Goal: Navigation & Orientation: Find specific page/section

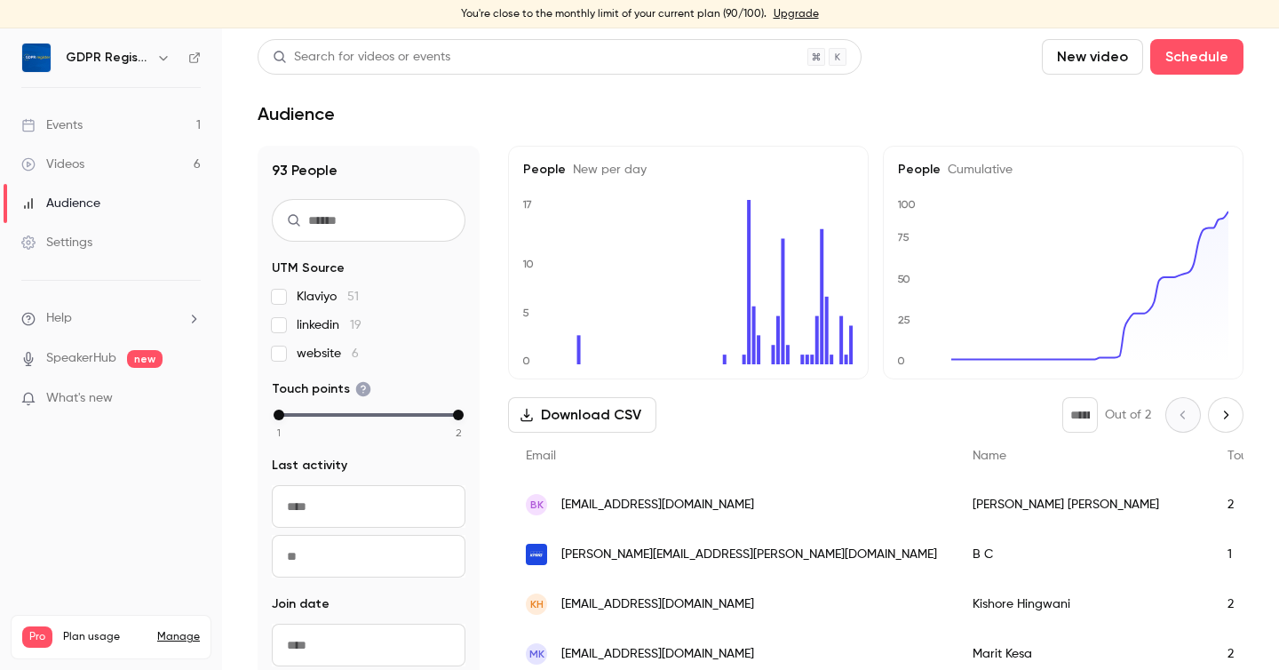
click at [105, 124] on link "Events 1" at bounding box center [111, 125] width 222 height 39
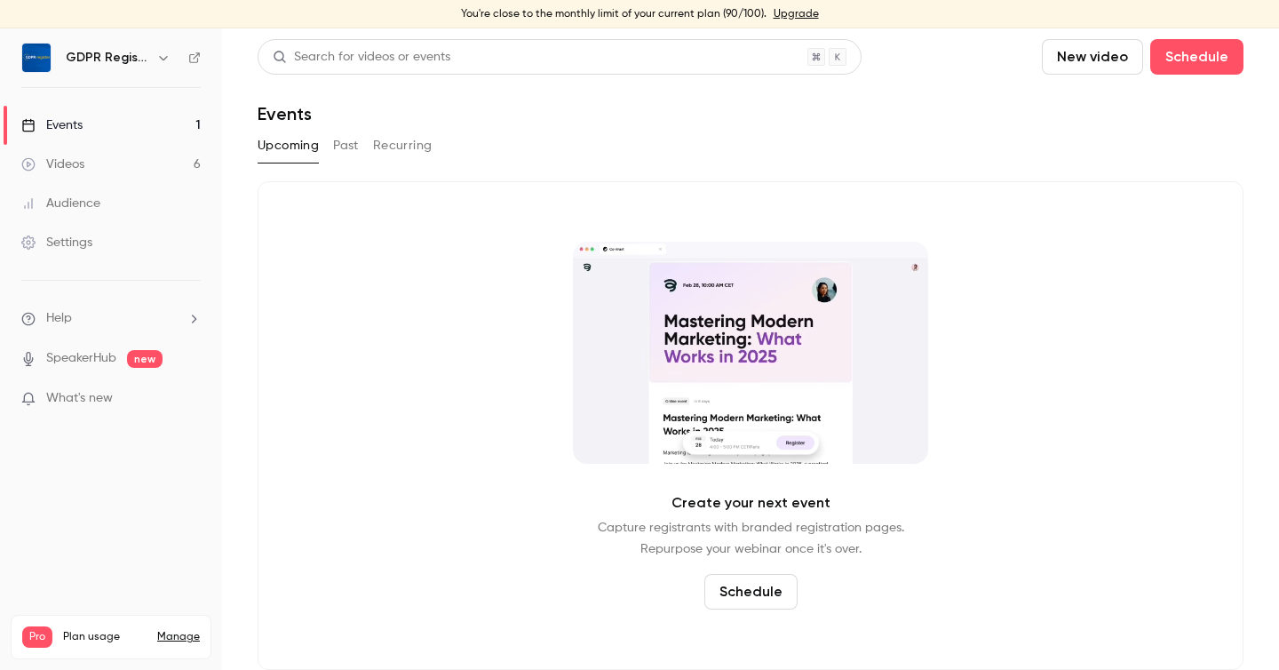
click at [92, 160] on link "Videos 6" at bounding box center [111, 164] width 222 height 39
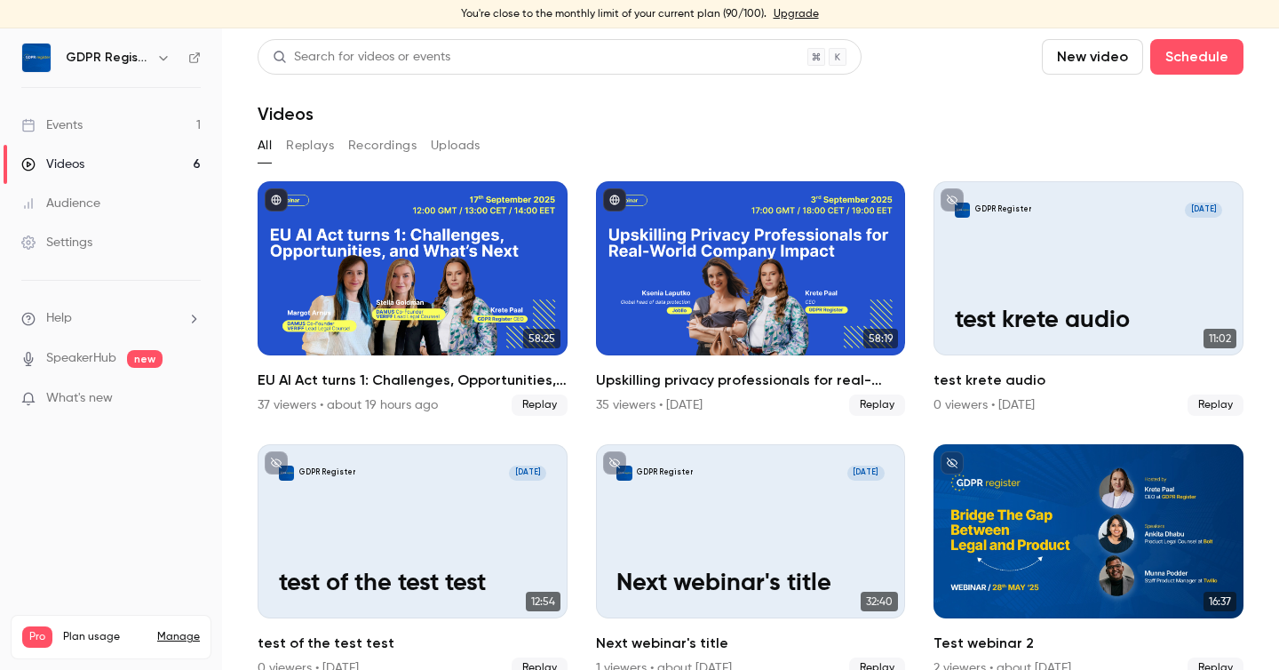
click at [79, 196] on div "Audience" at bounding box center [60, 204] width 79 height 18
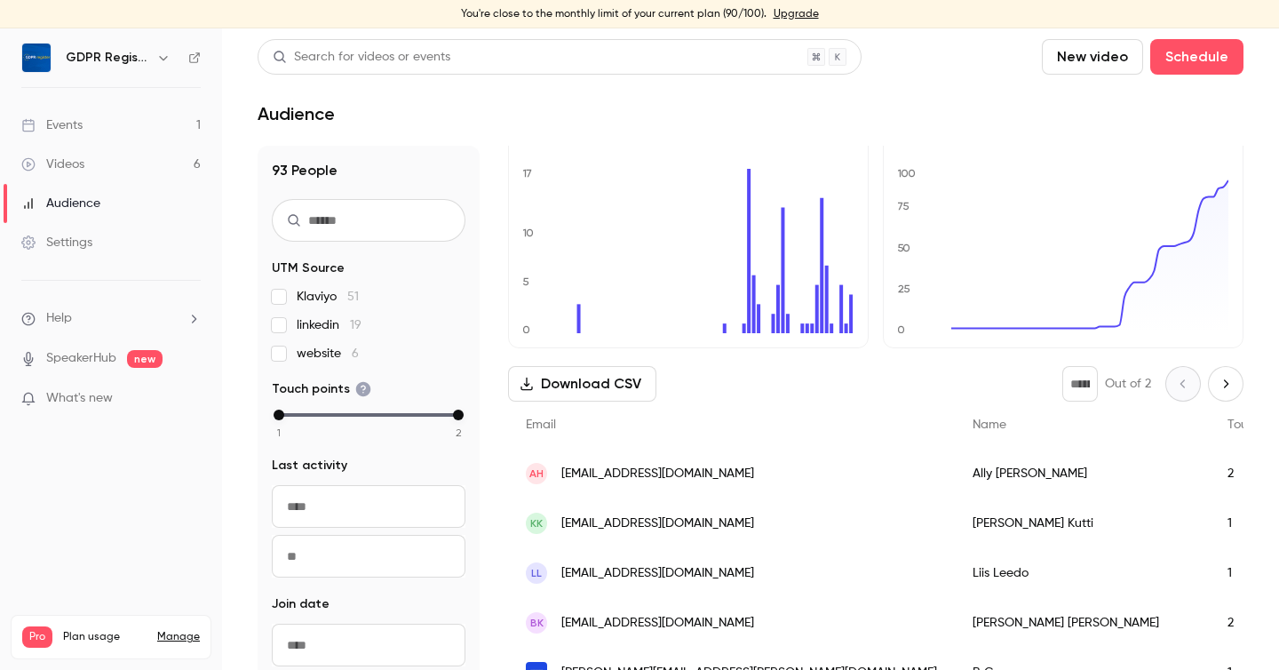
scroll to position [35, 0]
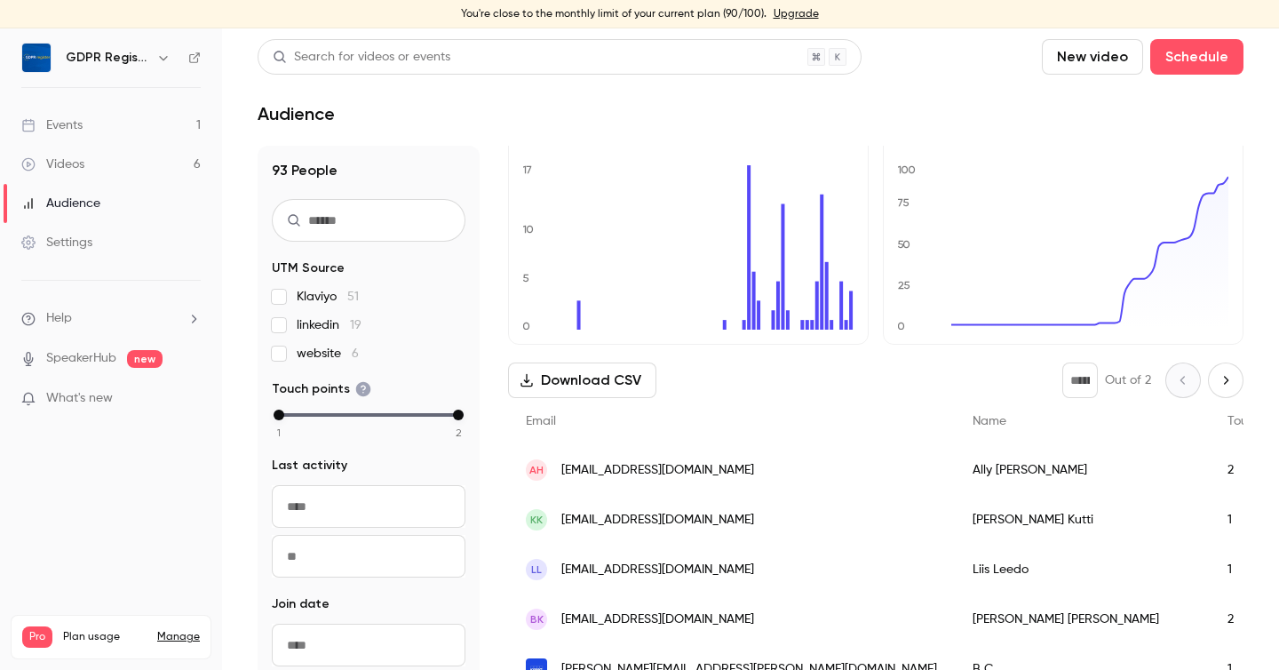
click at [93, 163] on link "Videos 6" at bounding box center [111, 164] width 222 height 39
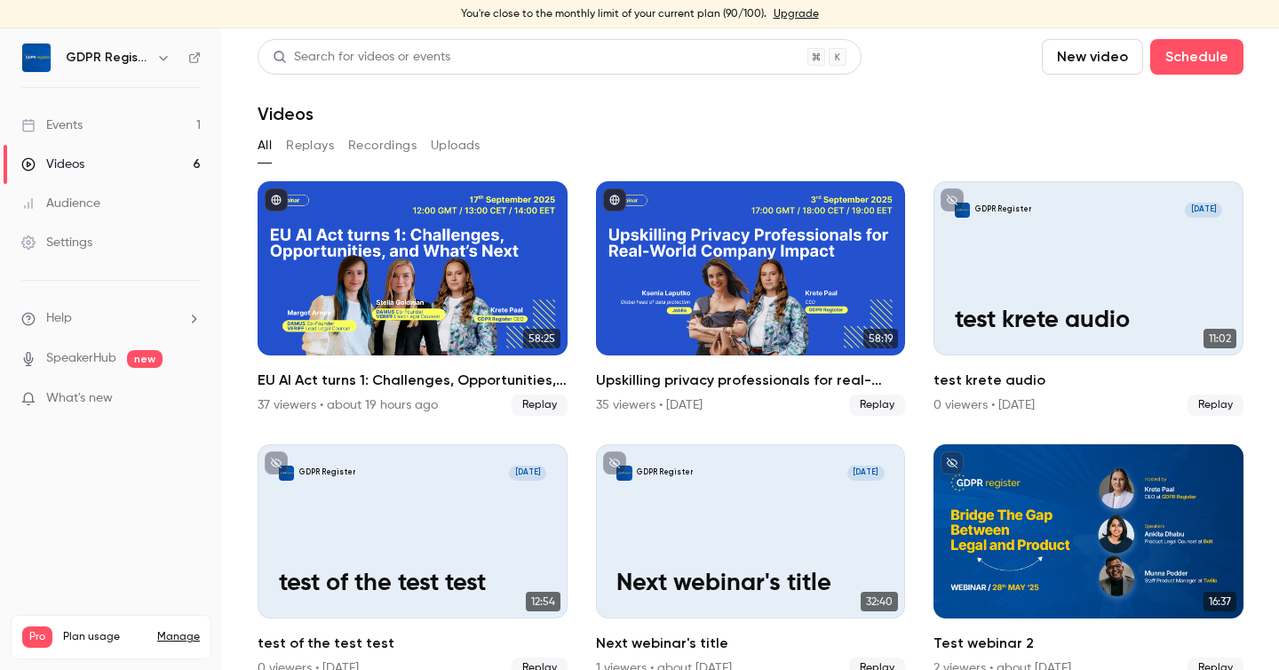
click at [83, 192] on link "Audience" at bounding box center [111, 203] width 222 height 39
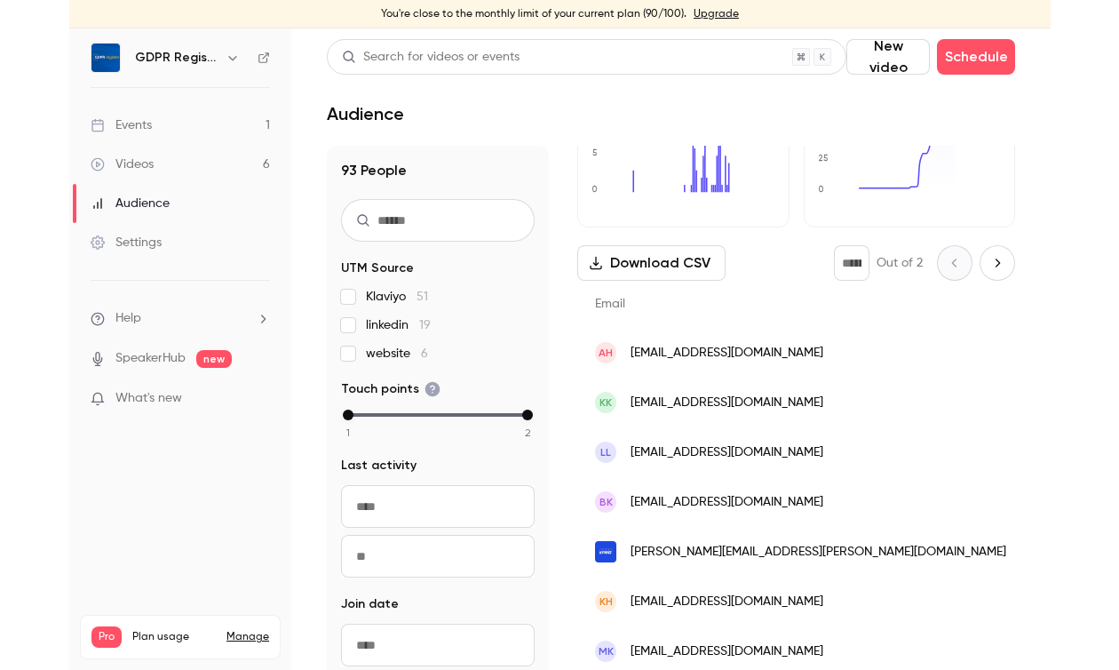
scroll to position [134, 0]
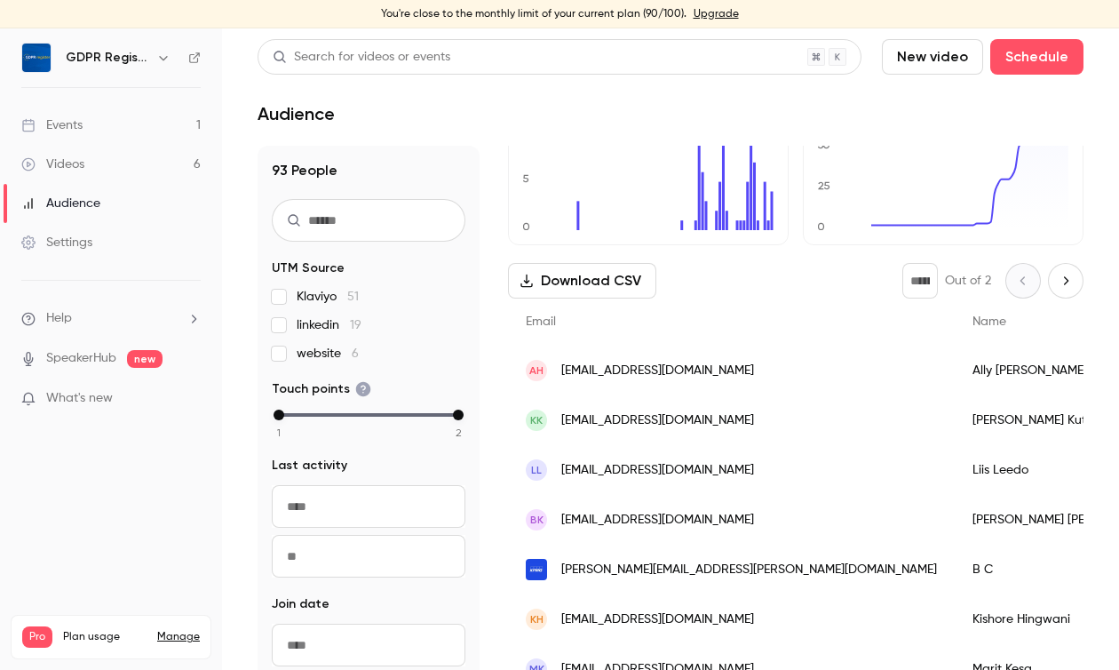
click at [107, 162] on link "Videos 6" at bounding box center [111, 164] width 222 height 39
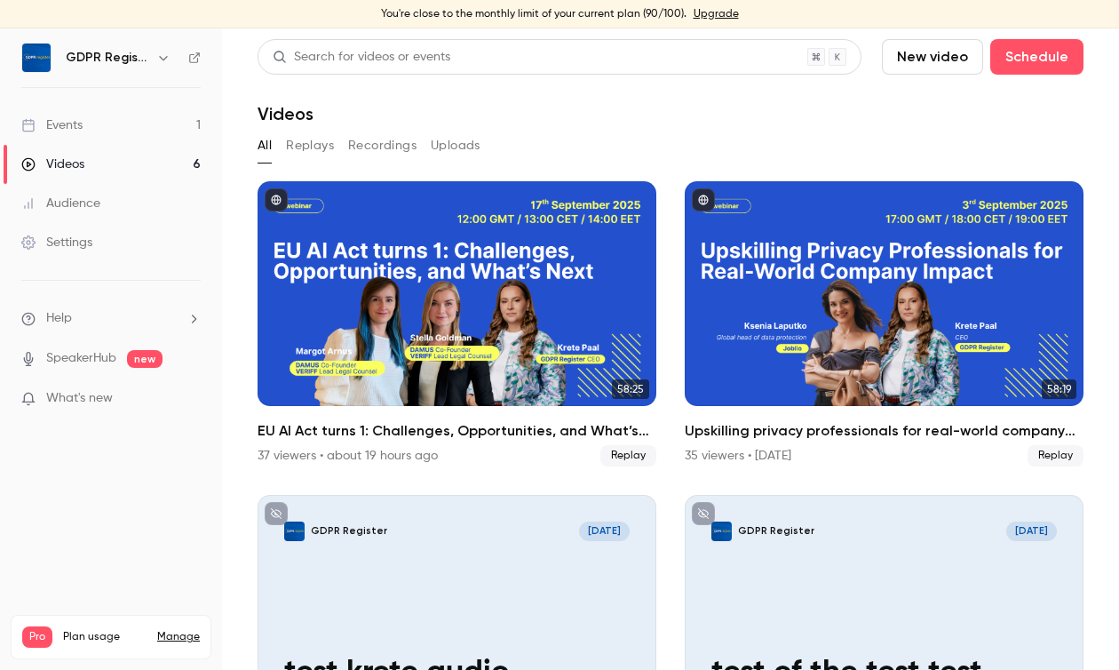
click at [91, 123] on link "Events 1" at bounding box center [111, 125] width 222 height 39
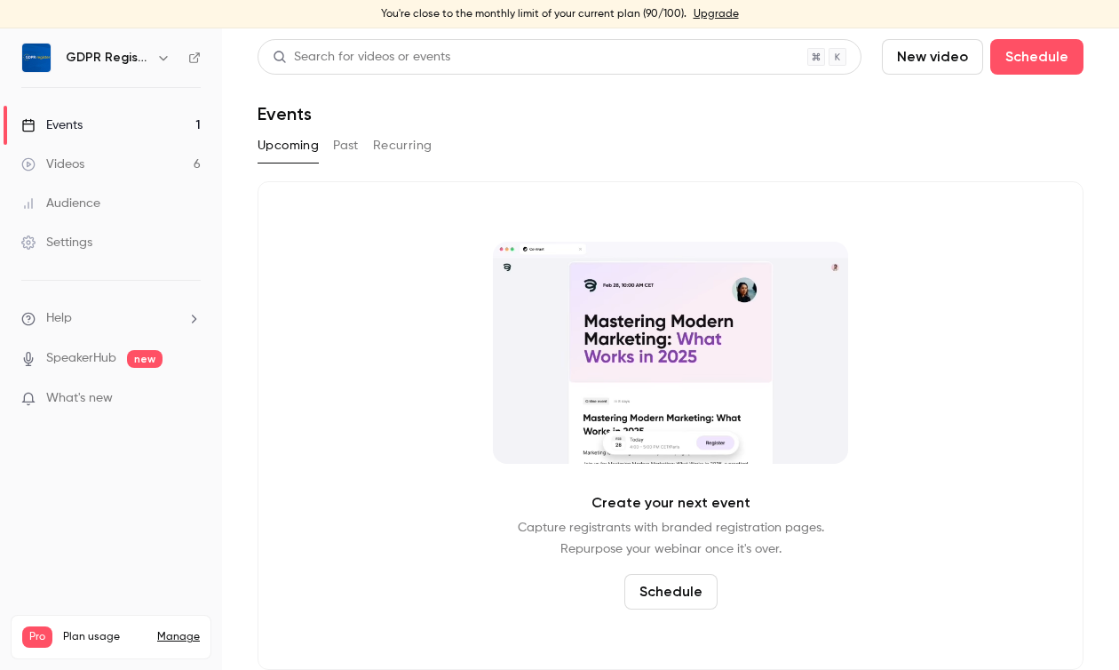
click at [353, 142] on button "Past" at bounding box center [346, 145] width 26 height 28
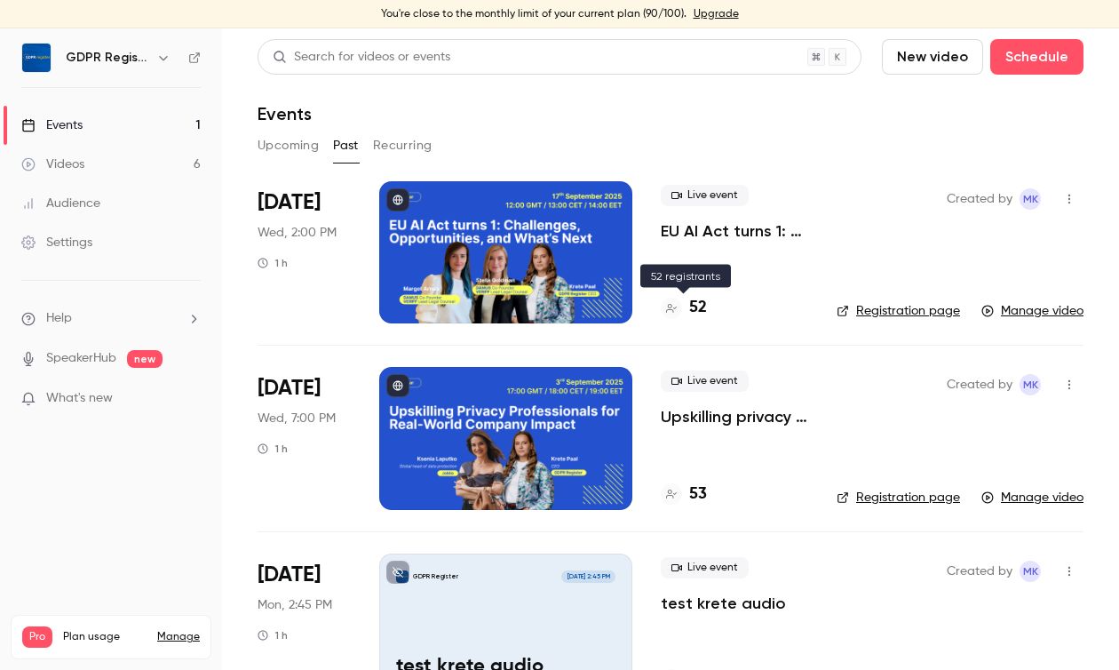
click at [699, 306] on h4 "52" at bounding box center [698, 308] width 18 height 24
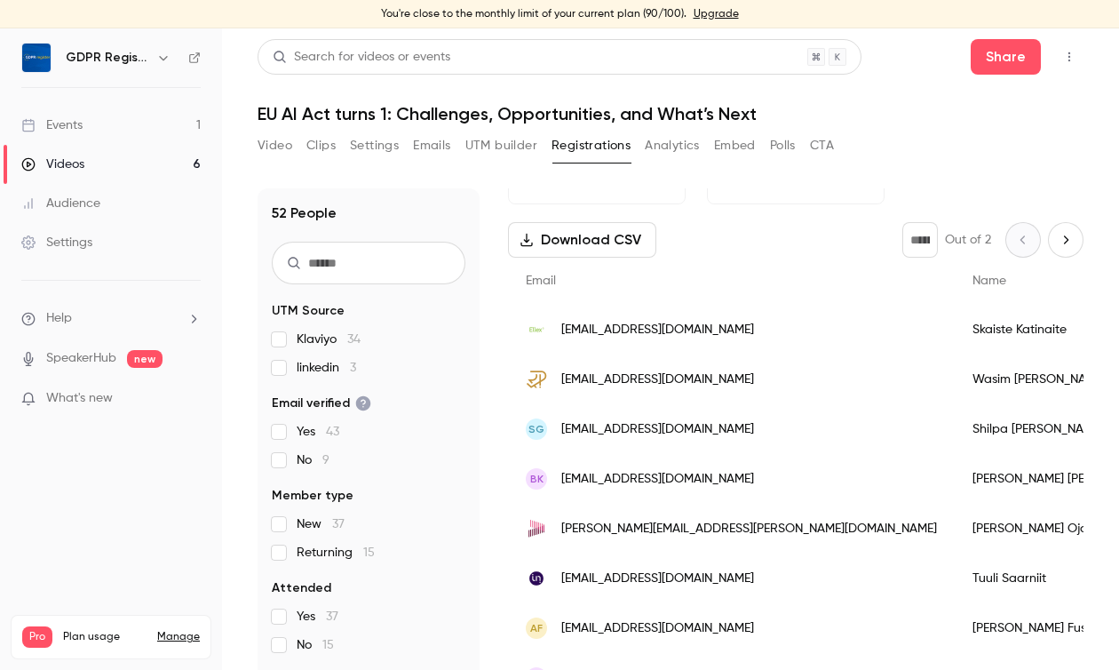
scroll to position [52, 0]
